Goal: Contribute content: Add original content to the website for others to see

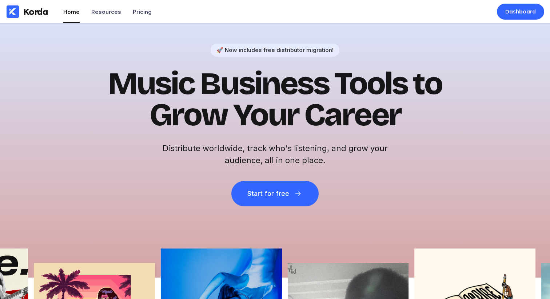
click at [317, 108] on h1 "Music Business Tools to Grow Your Career" at bounding box center [275, 99] width 356 height 63
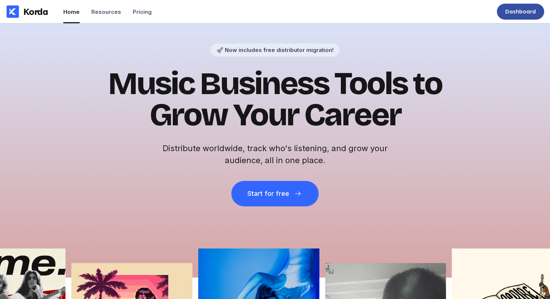
click at [514, 8] on div "Dashboard" at bounding box center [520, 12] width 47 height 16
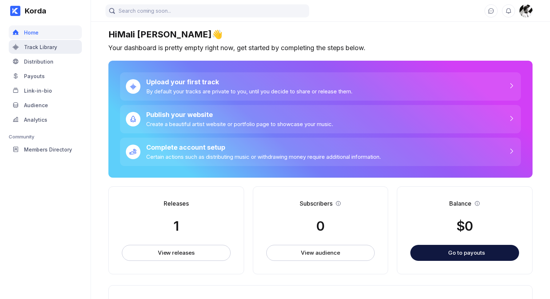
click at [67, 44] on div "Track Library" at bounding box center [45, 47] width 73 height 14
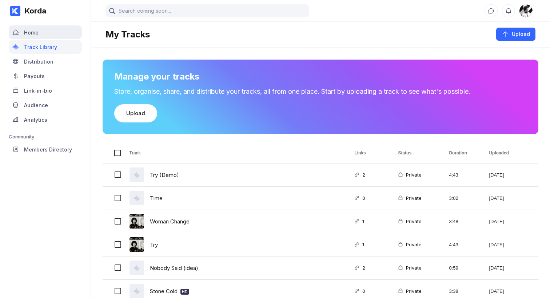
click at [58, 33] on div "Home" at bounding box center [45, 32] width 73 height 14
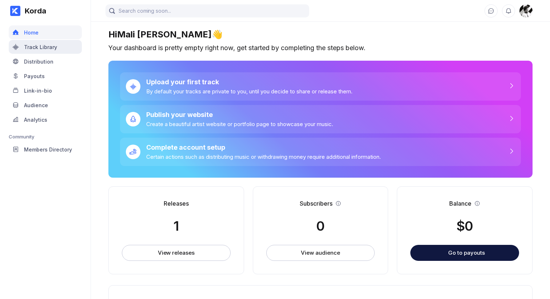
click at [54, 43] on div "Track Library" at bounding box center [45, 47] width 73 height 14
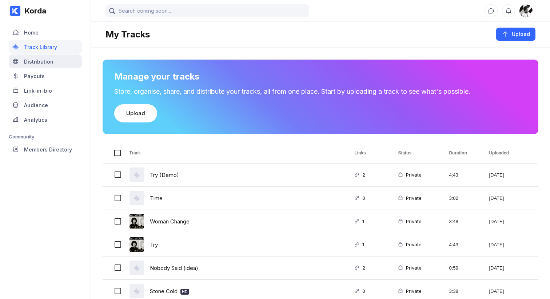
click at [45, 59] on div "Distribution" at bounding box center [38, 62] width 29 height 6
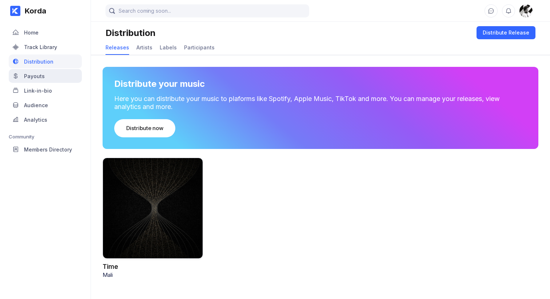
click at [44, 77] on div "Payouts" at bounding box center [45, 76] width 73 height 14
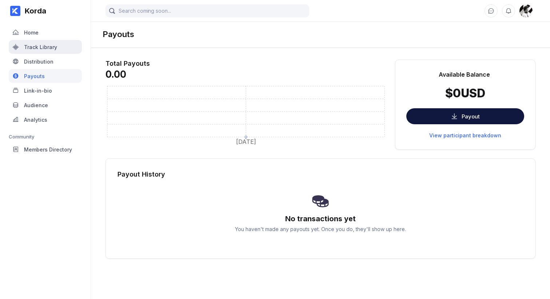
click at [44, 40] on div "Track Library" at bounding box center [45, 47] width 73 height 14
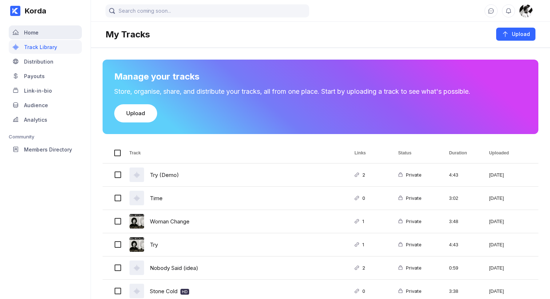
click at [44, 28] on div "Home" at bounding box center [45, 32] width 73 height 14
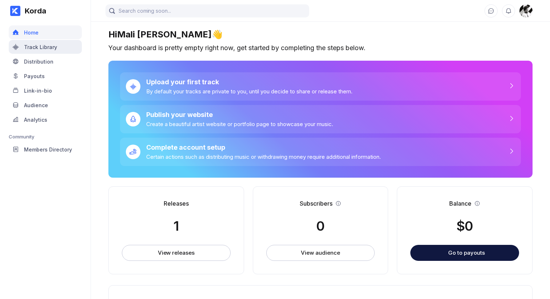
click at [41, 45] on div "Track Library" at bounding box center [40, 47] width 33 height 6
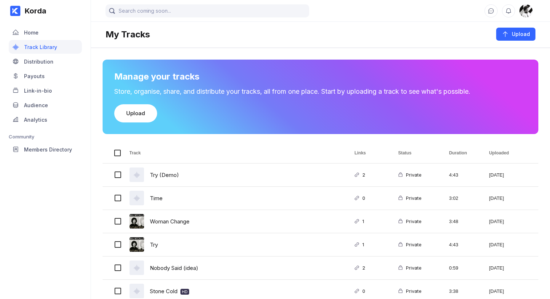
click at [39, 60] on div "Distribution" at bounding box center [38, 62] width 29 height 6
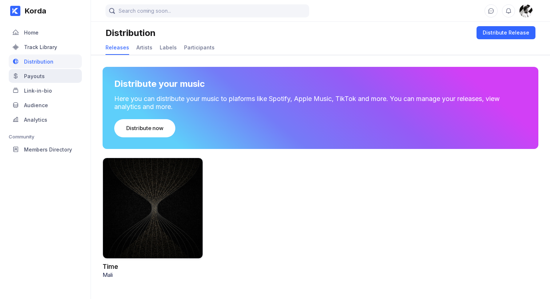
click at [40, 79] on div "Payouts" at bounding box center [34, 76] width 21 height 6
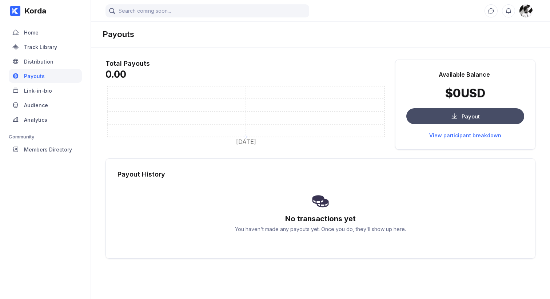
click at [480, 114] on button "Payout" at bounding box center [465, 116] width 118 height 16
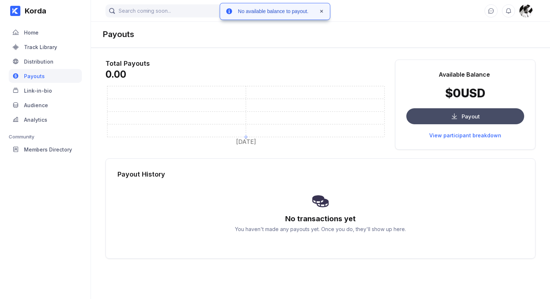
click at [439, 116] on button "Payout" at bounding box center [465, 116] width 118 height 16
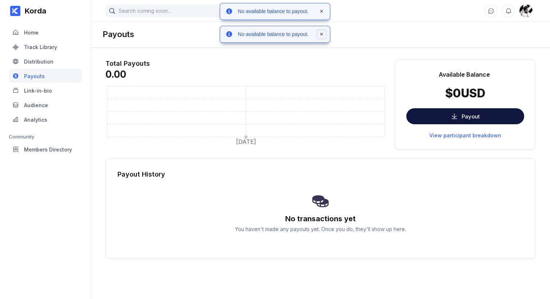
click at [323, 33] on icon at bounding box center [321, 34] width 3 height 3
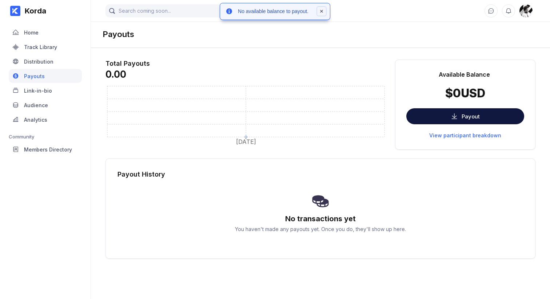
click at [322, 11] on icon at bounding box center [321, 11] width 4 height 4
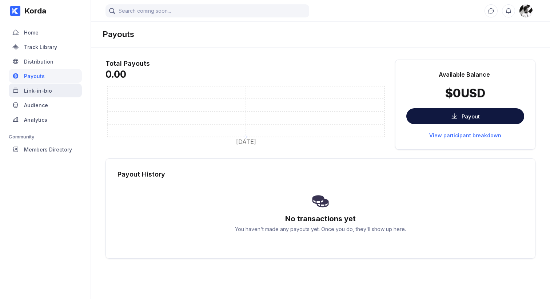
click at [47, 92] on div "Link-in-bio" at bounding box center [38, 91] width 28 height 6
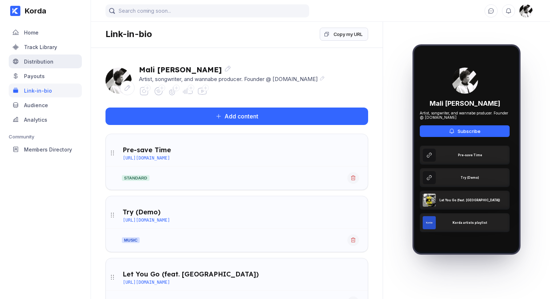
click at [30, 59] on div "Distribution" at bounding box center [38, 62] width 29 height 6
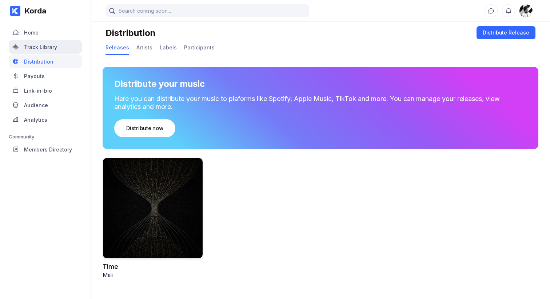
click at [31, 46] on div "Track Library" at bounding box center [40, 47] width 33 height 6
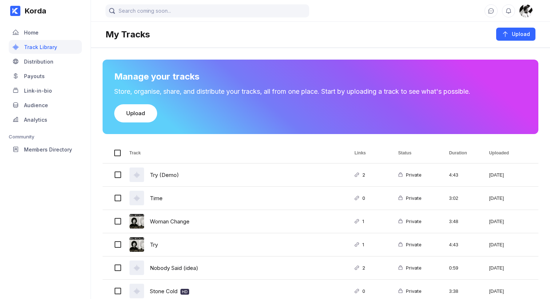
click at [39, 189] on div "Korda Home Track Library Distribution Payouts Link-in-bio Audience Analytics Co…" at bounding box center [45, 149] width 91 height 299
click at [516, 32] on div "Upload" at bounding box center [519, 34] width 21 height 7
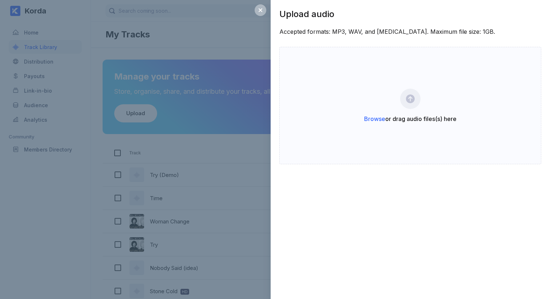
click at [165, 171] on div "Upload audio Accepted formats: MP3, WAV, and FLAC. Maximum file size: 1GB. Brow…" at bounding box center [275, 149] width 550 height 299
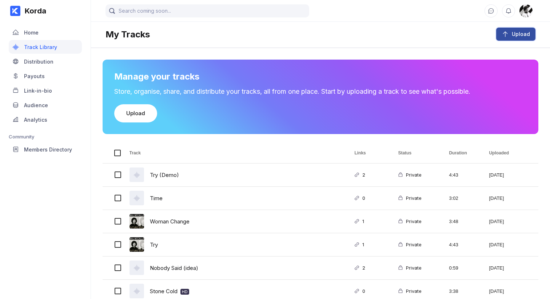
click at [501, 38] on button "Upload" at bounding box center [515, 34] width 39 height 13
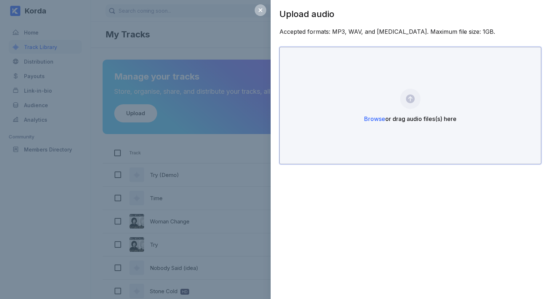
click at [425, 80] on div "Browse or drag audio files(s) here" at bounding box center [410, 105] width 262 height 117
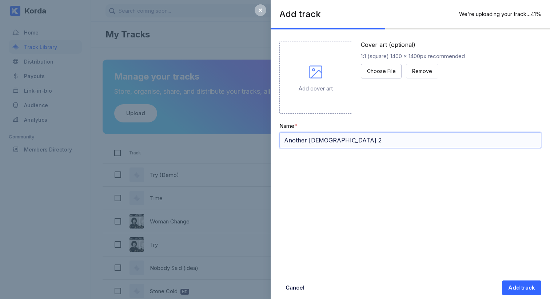
click at [330, 142] on input "Another lady 2" at bounding box center [410, 140] width 262 height 16
type input "Another [DEMOGRAPHIC_DATA] (Demo)"
drag, startPoint x: 354, startPoint y: 221, endPoint x: 475, endPoint y: 278, distance: 134.0
click at [362, 227] on div "Add track Upload complete 100% Add cover art Cover art (optional) 1:1 (square) …" at bounding box center [410, 149] width 279 height 299
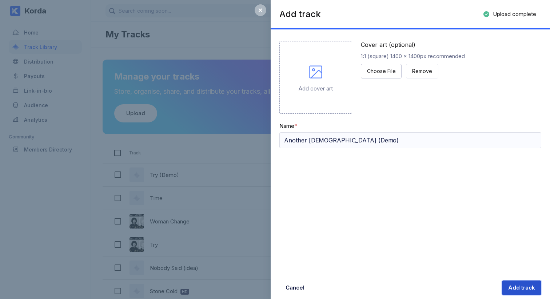
click at [533, 284] on div "Add track" at bounding box center [521, 287] width 27 height 7
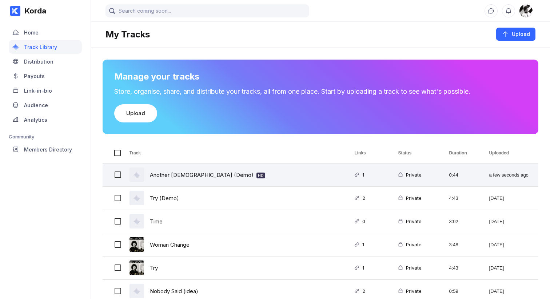
click at [233, 174] on div "Another lady (Demo) HD" at bounding box center [233, 175] width 225 height 23
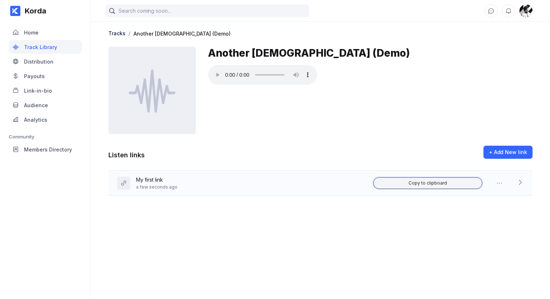
click at [394, 183] on button "Copy to clipboard" at bounding box center [427, 183] width 109 height 12
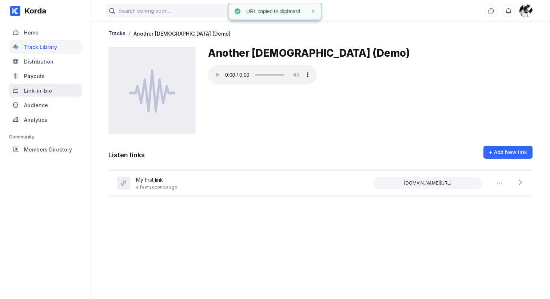
click at [42, 93] on div "Link-in-bio" at bounding box center [38, 91] width 28 height 6
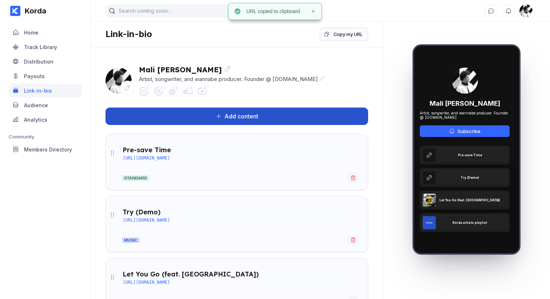
click at [207, 113] on button "Add content" at bounding box center [236, 116] width 263 height 17
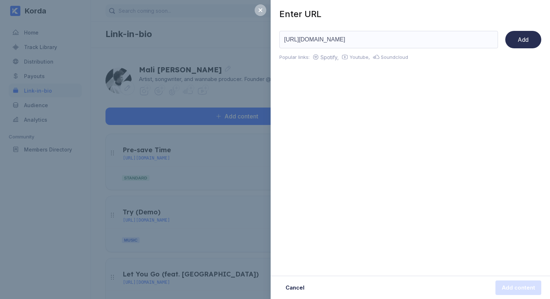
type input "https://korda.co/listen/UAo8jbegwuSJETKA"
click at [522, 39] on div "Add" at bounding box center [522, 39] width 11 height 7
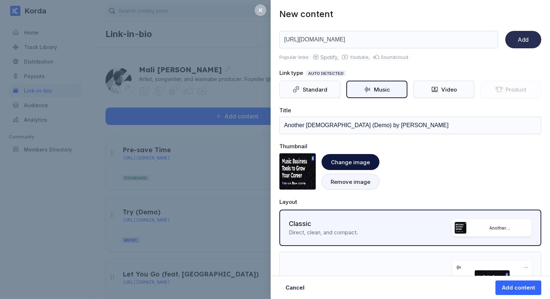
click at [345, 184] on div "Remove image" at bounding box center [350, 182] width 40 height 7
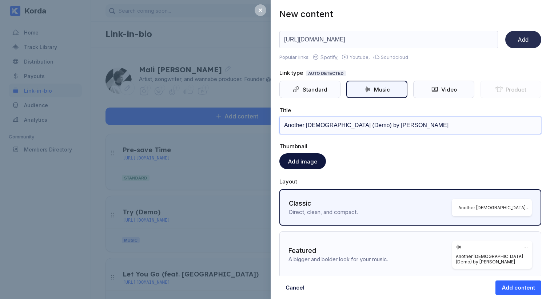
drag, startPoint x: 337, startPoint y: 125, endPoint x: 403, endPoint y: 126, distance: 65.8
click at [403, 125] on input "Another lady (Demo) by Mali McCalla" at bounding box center [410, 125] width 262 height 17
drag, startPoint x: 306, startPoint y: 124, endPoint x: 313, endPoint y: 128, distance: 8.0
click at [307, 124] on input "Another lady (Demo" at bounding box center [410, 125] width 262 height 17
click at [353, 123] on input "Another Lady (Demo" at bounding box center [410, 125] width 262 height 17
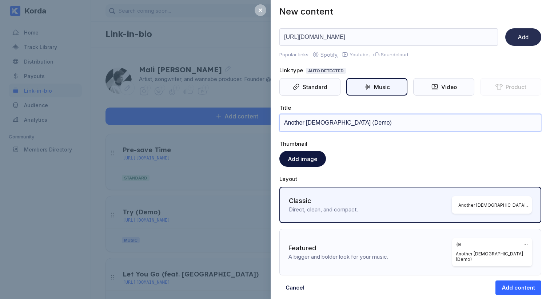
scroll to position [3, 0]
type input "Another Lady (Demo)"
click at [515, 289] on div "Add content" at bounding box center [517, 287] width 33 height 7
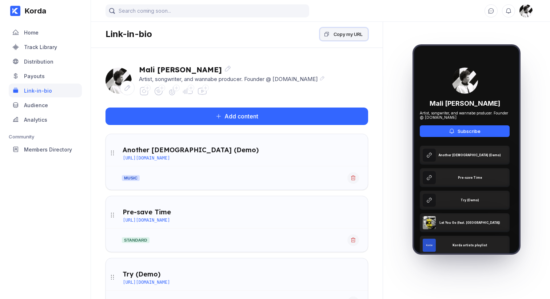
click at [342, 31] on div "Copy my URL" at bounding box center [347, 34] width 29 height 7
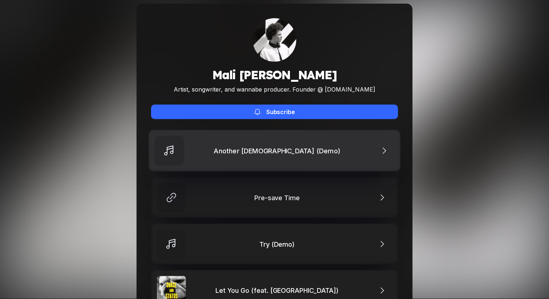
scroll to position [13, 0]
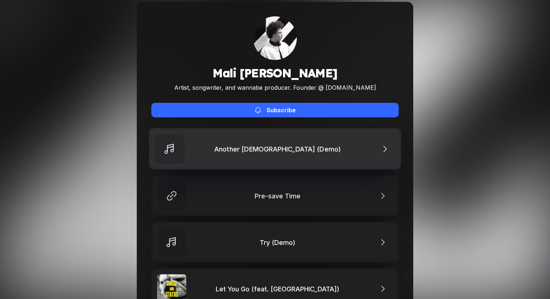
click at [238, 148] on link "Another Lady (Demo)" at bounding box center [275, 148] width 252 height 41
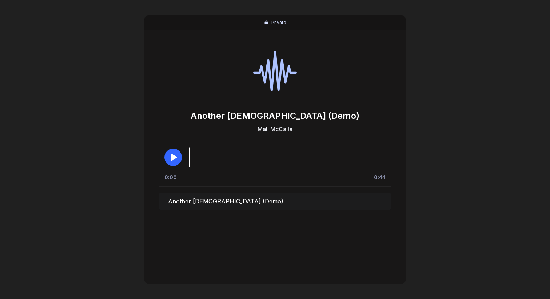
click at [176, 157] on icon "button" at bounding box center [174, 157] width 6 height 7
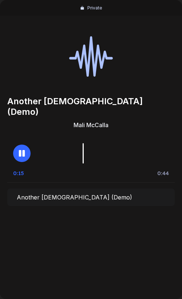
click at [87, 235] on div "Private Another [DEMOGRAPHIC_DATA] (Demo) [PERSON_NAME] 0:15 0:44 Another [DEMO…" at bounding box center [91, 149] width 182 height 299
